Goal: Transaction & Acquisition: Purchase product/service

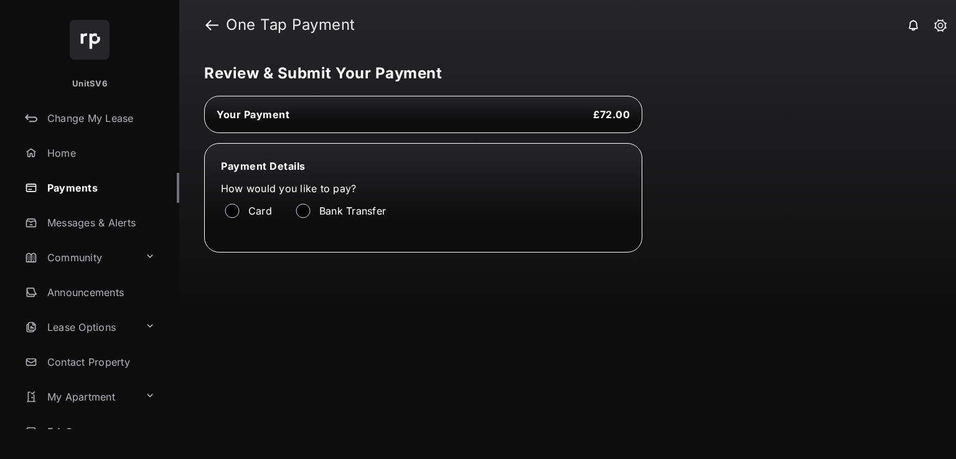
click at [304, 217] on div "Bank Transfer" at bounding box center [349, 211] width 114 height 22
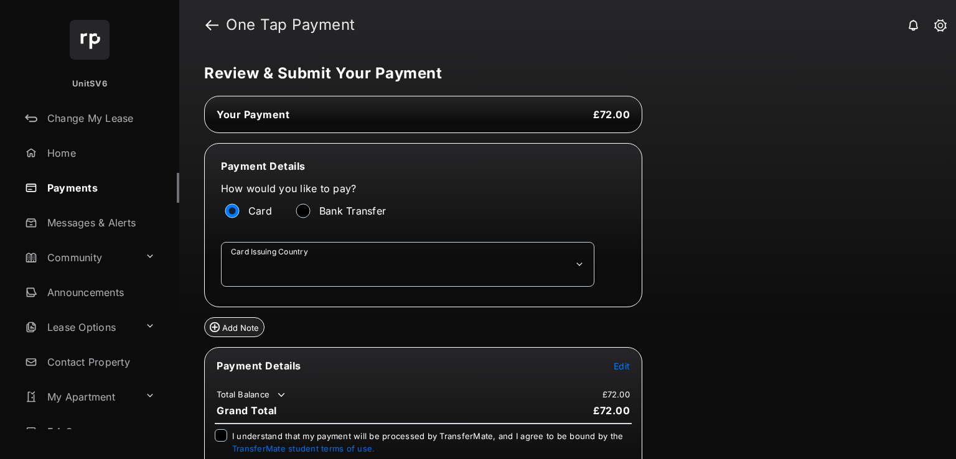
drag, startPoint x: 84, startPoint y: 190, endPoint x: 104, endPoint y: 183, distance: 21.1
click at [85, 190] on link "Payments" at bounding box center [99, 188] width 159 height 30
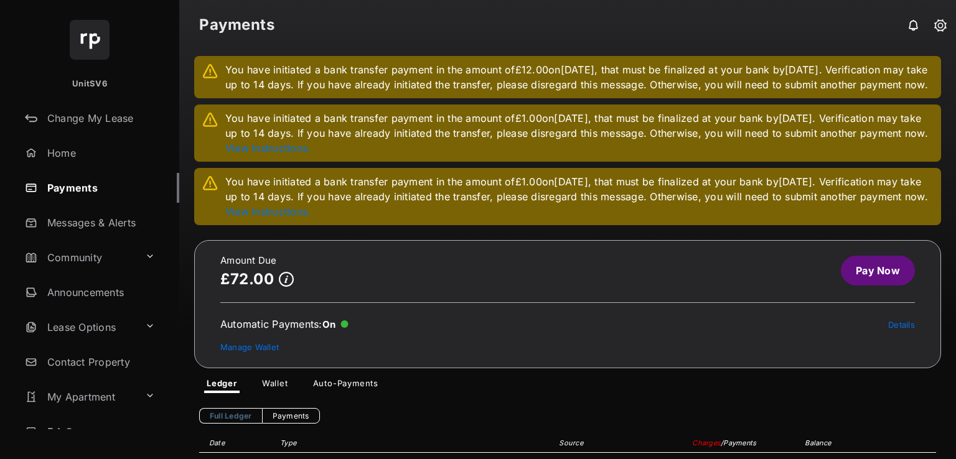
click at [252, 352] on link "Manage Wallet" at bounding box center [249, 347] width 58 height 10
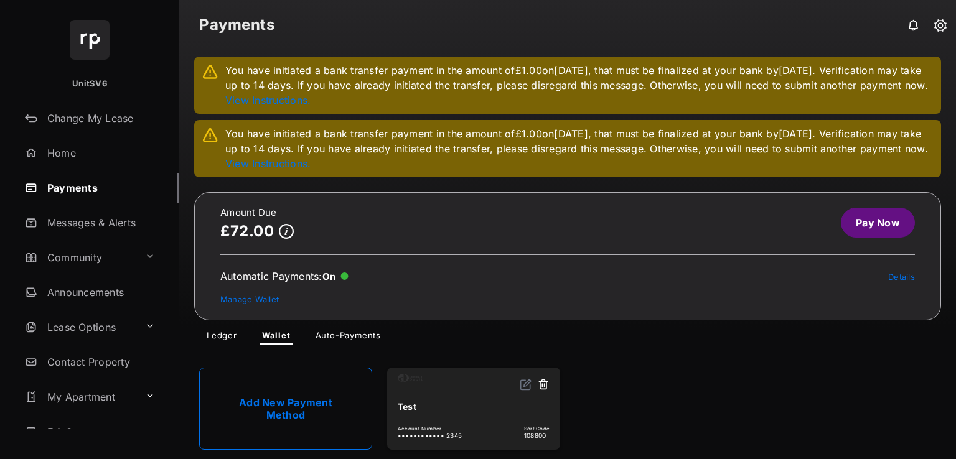
scroll to position [104, 0]
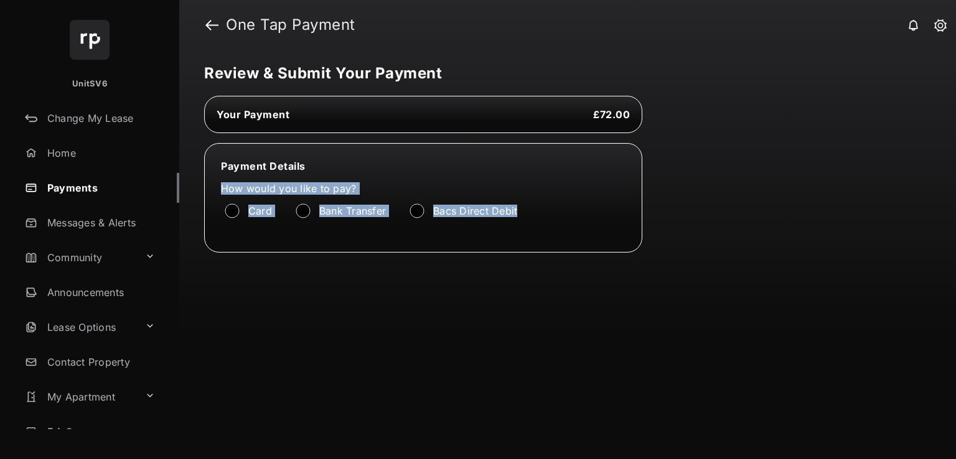
drag, startPoint x: 366, startPoint y: 272, endPoint x: 370, endPoint y: 266, distance: 6.7
click at [367, 272] on div "Review & Submit Your Payment Your Payment £72.00 Payment Details How would you …" at bounding box center [567, 254] width 776 height 409
click at [427, 231] on div "How would you like to pay? Card Bank Transfer Bacs Direct Debit" at bounding box center [422, 212] width 419 height 60
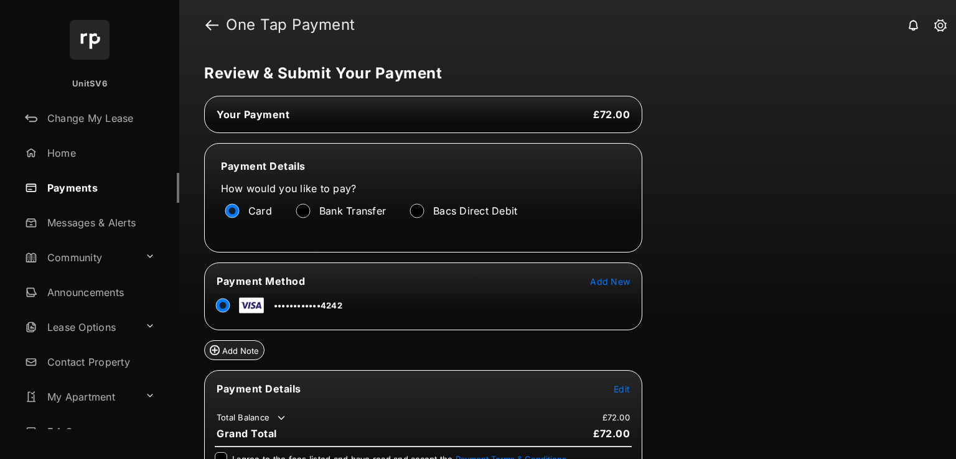
click at [325, 211] on label "Bank Transfer" at bounding box center [352, 211] width 67 height 12
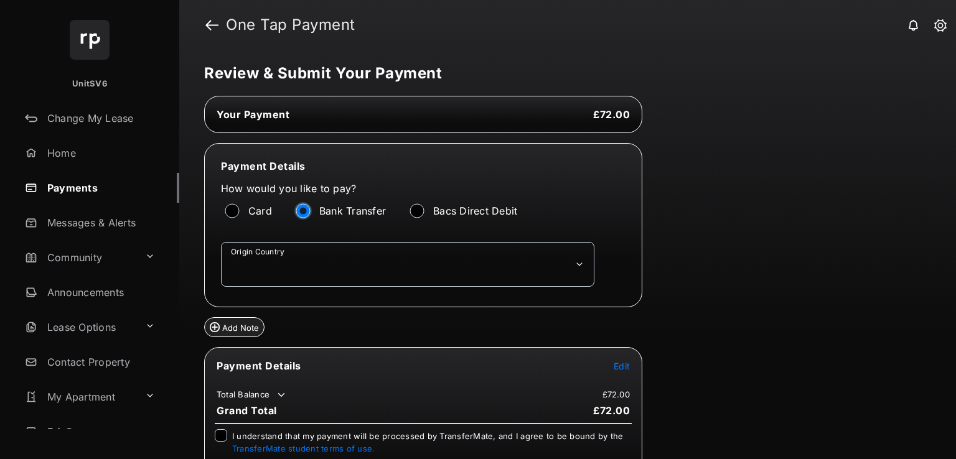
click at [292, 210] on div "Bank Transfer" at bounding box center [349, 211] width 114 height 22
click at [427, 207] on div "Bacs Direct Debit" at bounding box center [471, 211] width 131 height 22
click at [424, 207] on div "Bacs Direct Debit" at bounding box center [471, 211] width 131 height 22
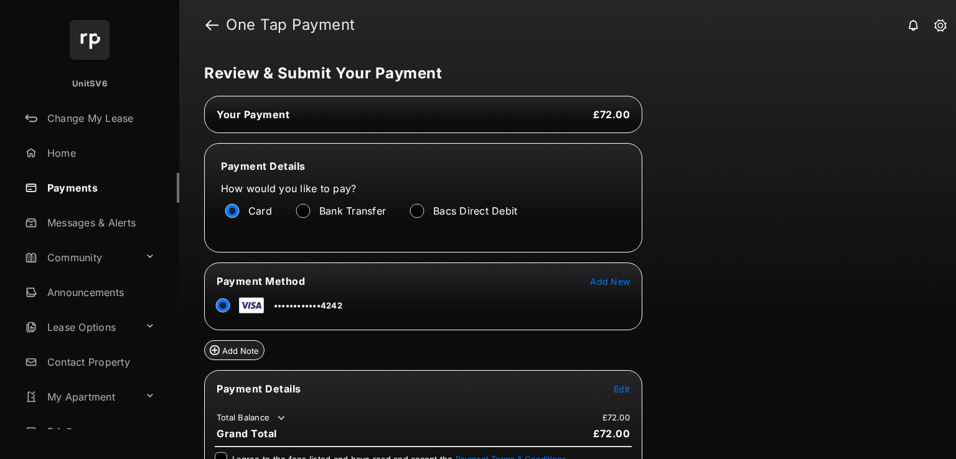
click at [409, 213] on div "Bacs Direct Debit" at bounding box center [471, 211] width 131 height 22
click at [241, 212] on div "Card" at bounding box center [256, 211] width 71 height 22
click at [241, 211] on div "Card" at bounding box center [256, 211] width 71 height 22
click at [47, 185] on link "Payments" at bounding box center [99, 188] width 159 height 30
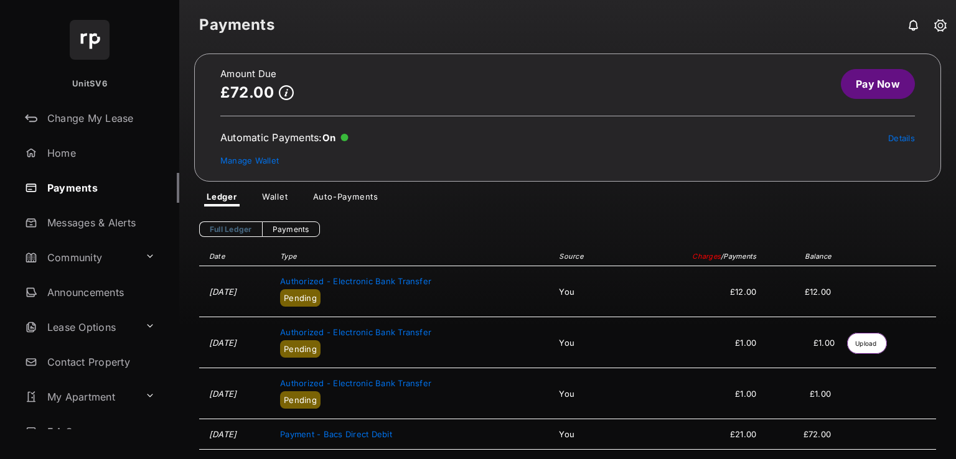
click at [281, 207] on link "Wallet" at bounding box center [275, 199] width 46 height 15
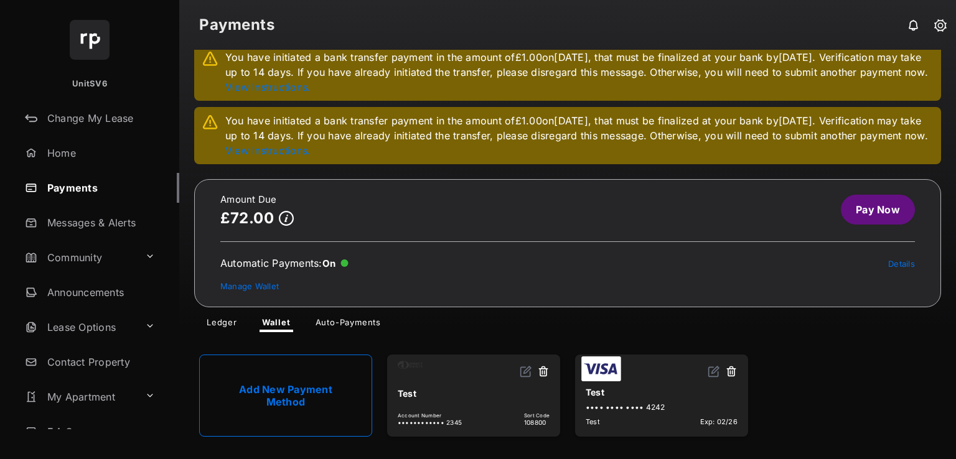
click at [298, 391] on link "Add New Payment Method" at bounding box center [285, 396] width 173 height 82
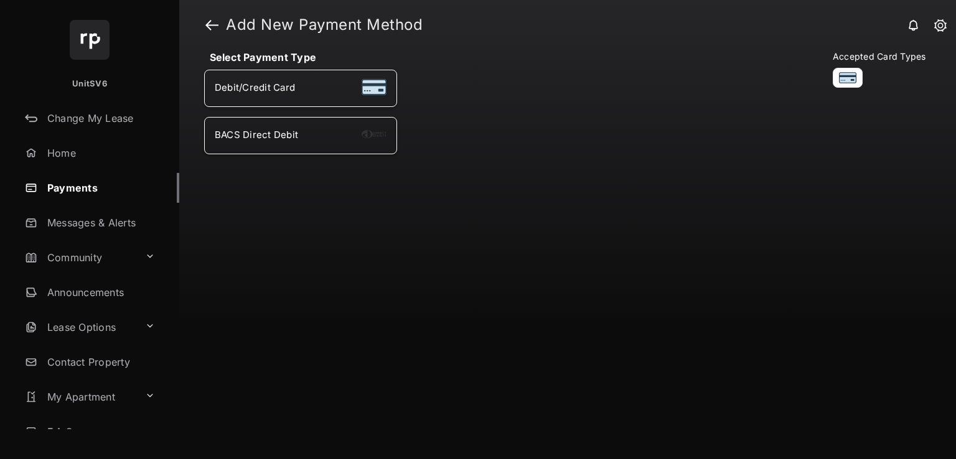
click at [341, 142] on div "BACS Direct Debit" at bounding box center [301, 136] width 172 height 16
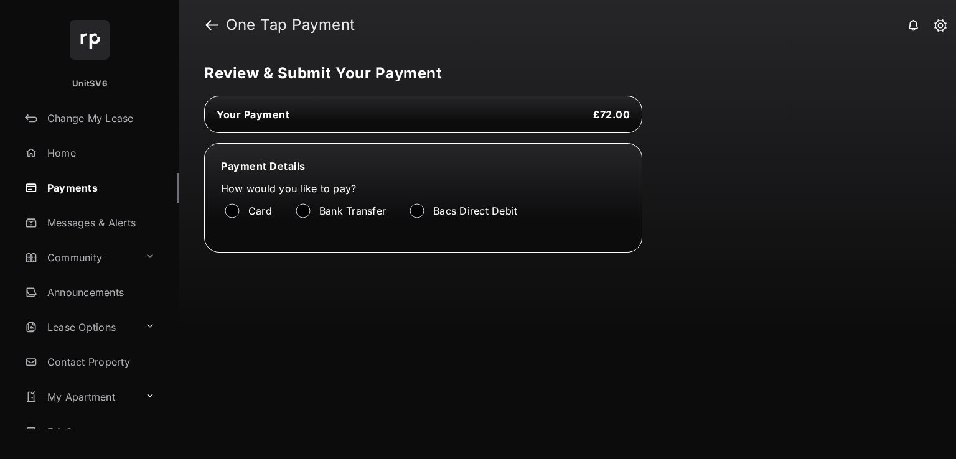
click at [223, 207] on div "Card" at bounding box center [256, 211] width 71 height 22
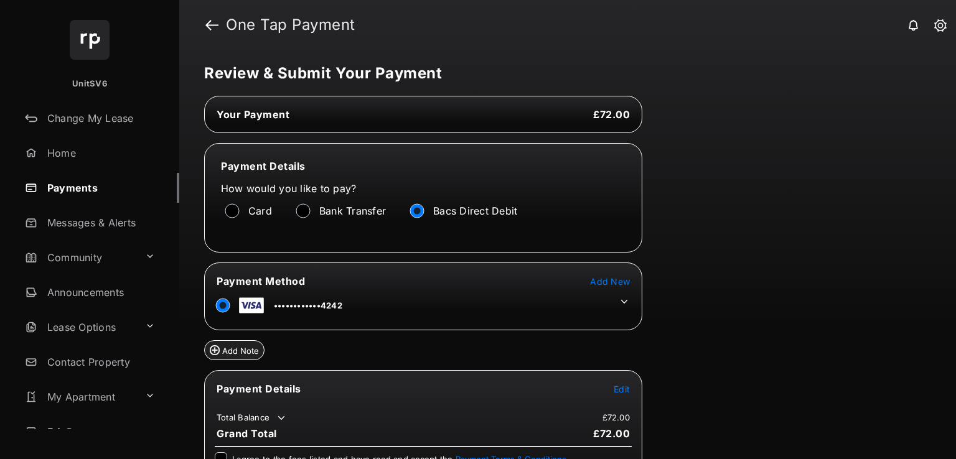
click at [622, 298] on icon at bounding box center [623, 301] width 11 height 11
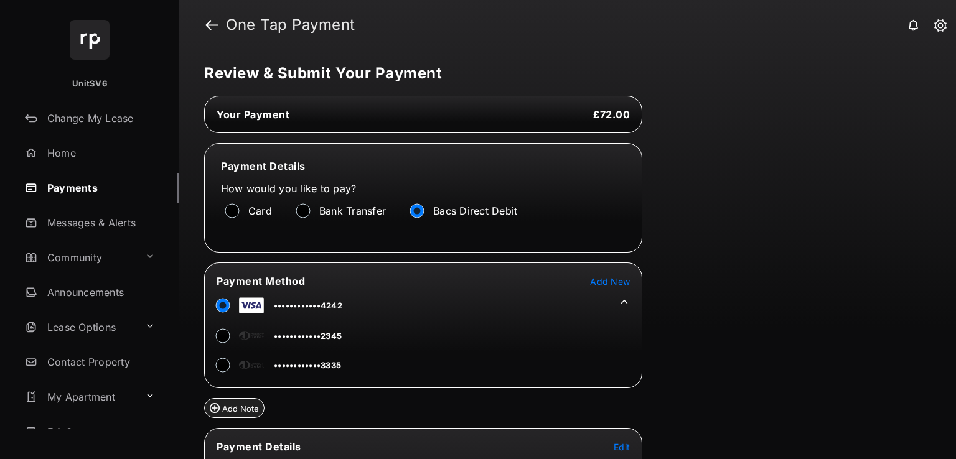
click at [622, 298] on icon at bounding box center [623, 301] width 11 height 11
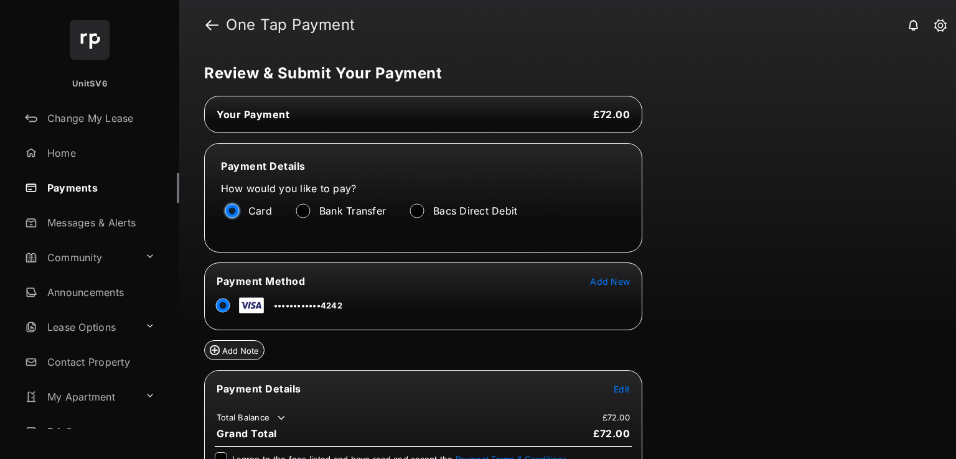
click at [424, 217] on div "Bacs Direct Debit" at bounding box center [471, 211] width 131 height 22
click at [628, 300] on icon at bounding box center [623, 301] width 11 height 11
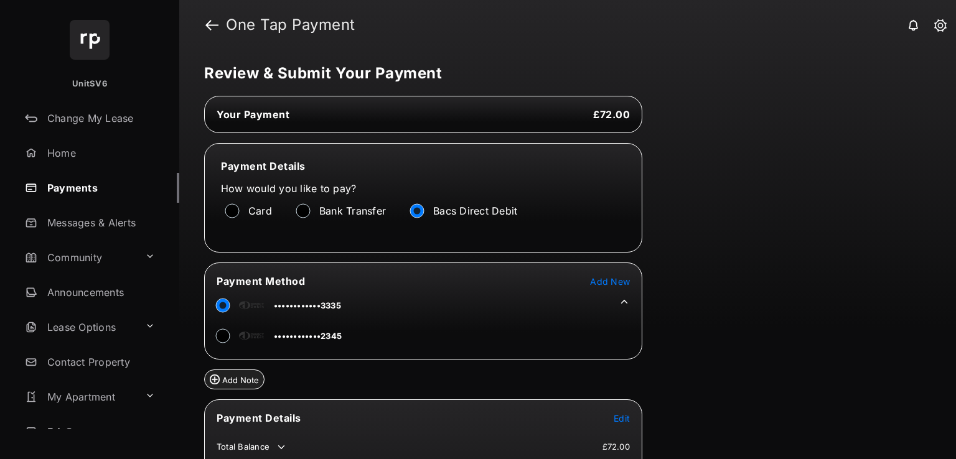
click at [627, 299] on icon at bounding box center [623, 301] width 11 height 11
